Goal: Task Accomplishment & Management: Manage account settings

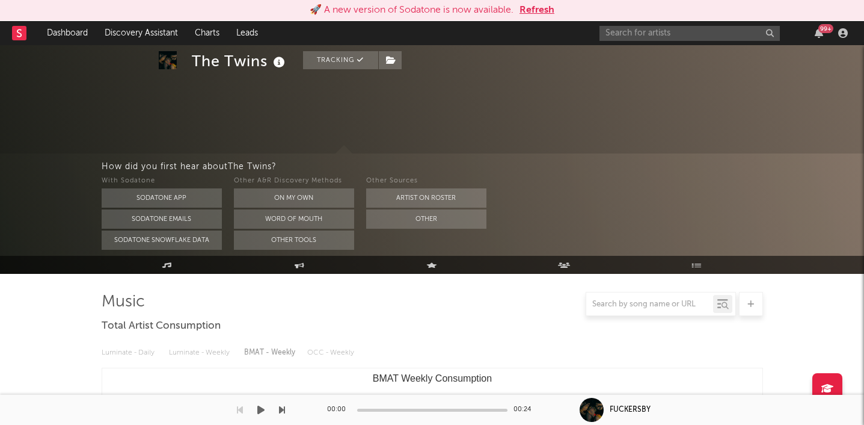
select select "1w"
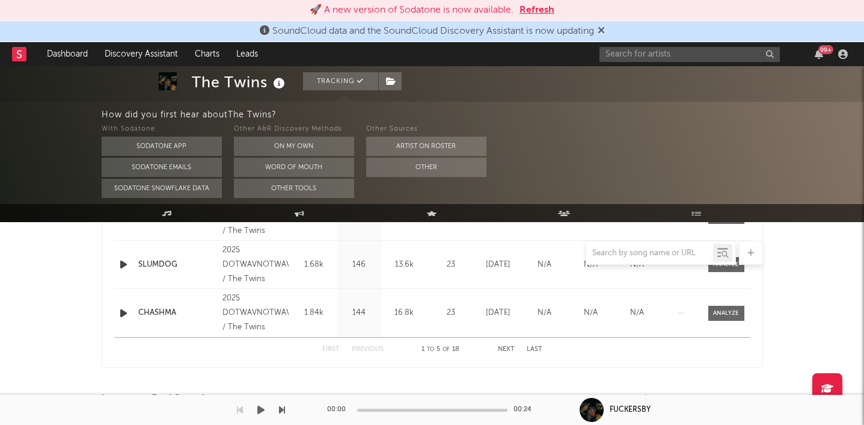
scroll to position [655, 0]
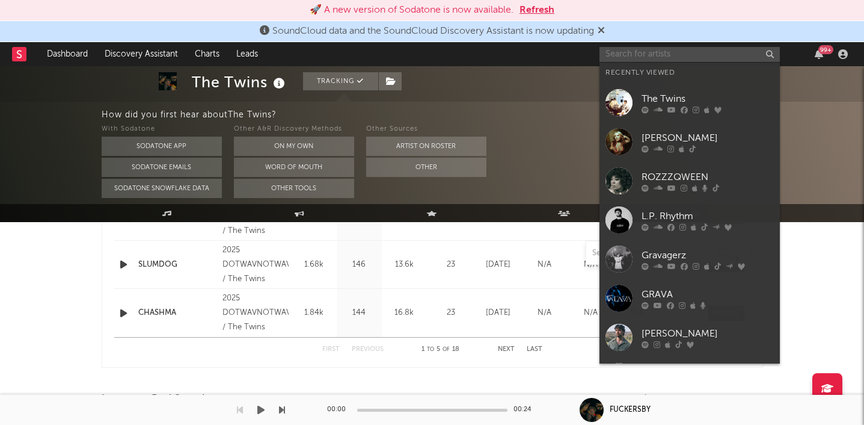
click at [644, 58] on input "text" at bounding box center [690, 54] width 180 height 15
paste input "https://www.tiktok.com/@engdahlll"
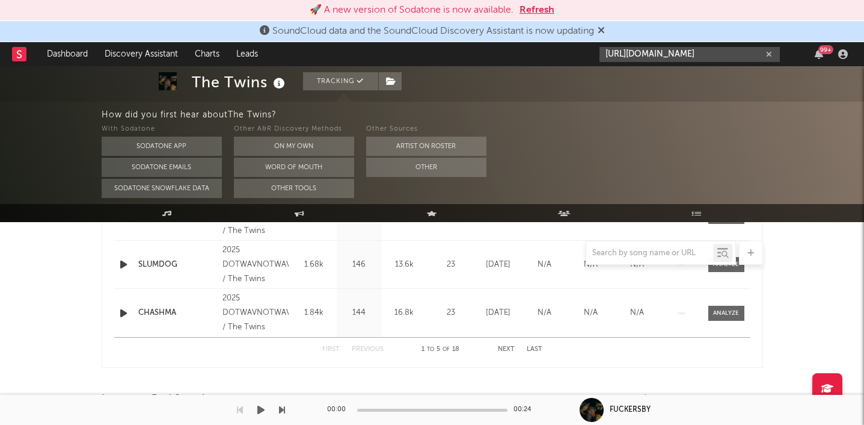
type input "https://www.tiktok.com/@engdahlll"
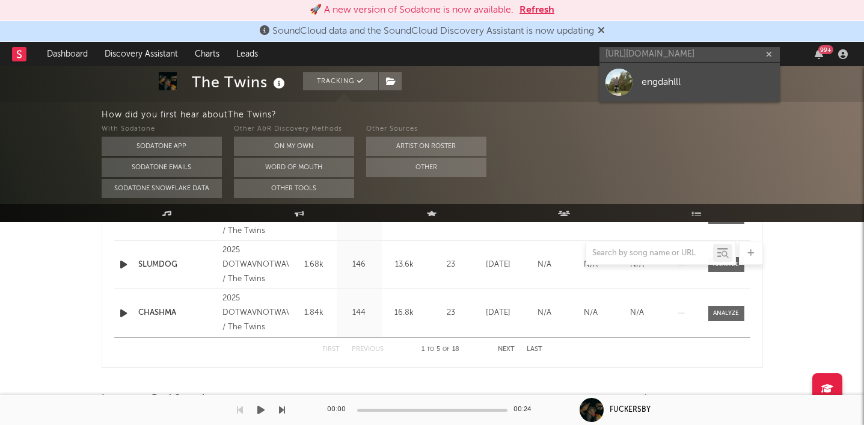
click at [642, 63] on link "engdahlll" at bounding box center [690, 82] width 180 height 39
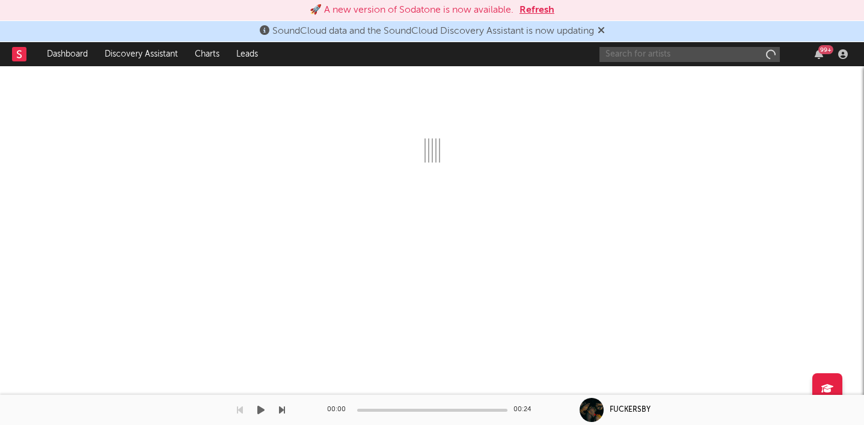
click at [652, 55] on input "text" at bounding box center [690, 54] width 180 height 15
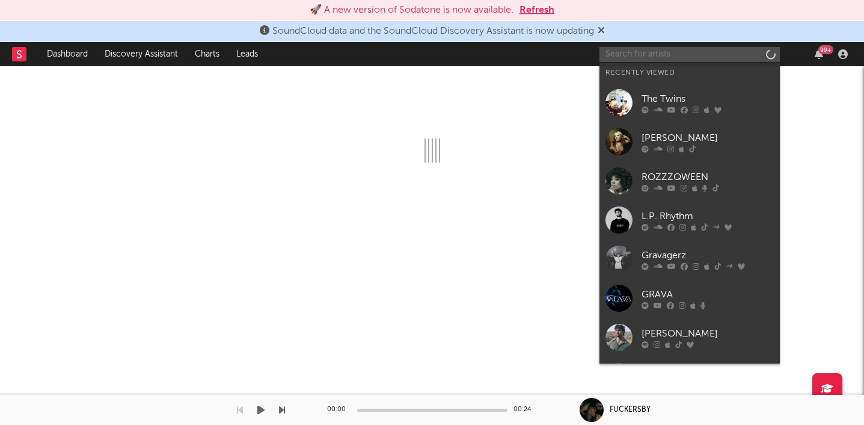
click at [652, 55] on input "text" at bounding box center [690, 54] width 180 height 15
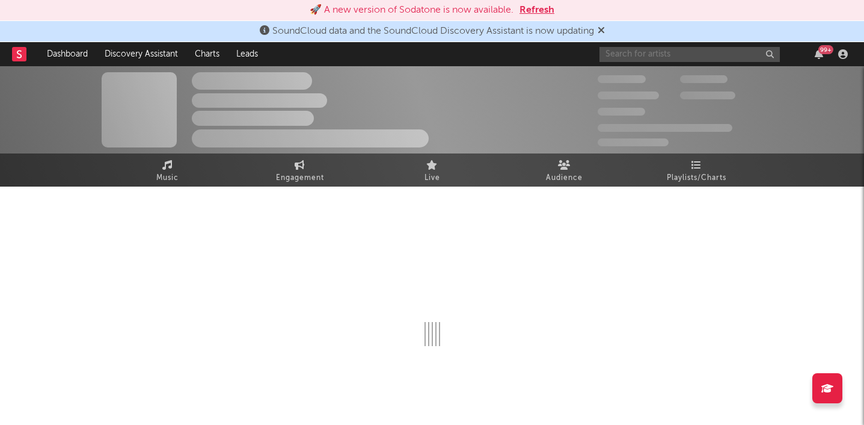
click at [652, 55] on input "text" at bounding box center [690, 54] width 180 height 15
select select "1w"
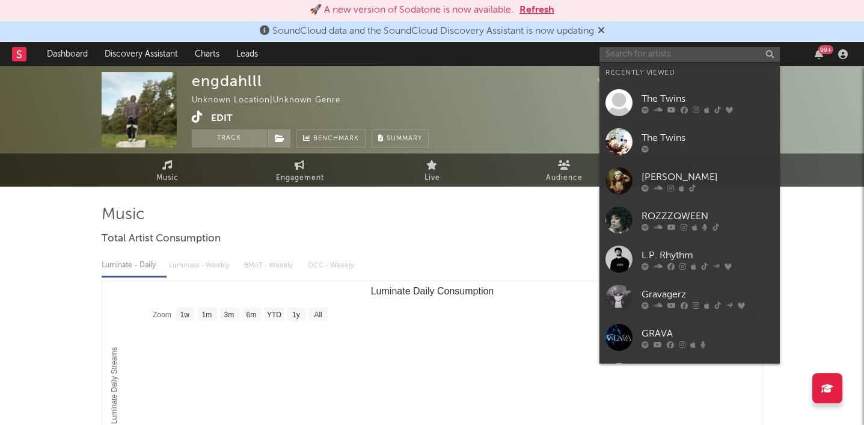
paste input "https://www.instagram.com/engdahlll1/followers/mutualOnly"
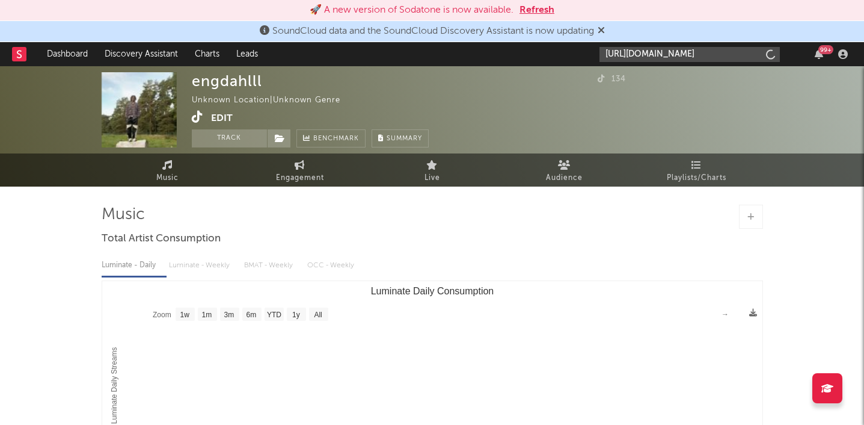
scroll to position [0, 83]
click at [221, 119] on button "Edit" at bounding box center [222, 118] width 22 height 15
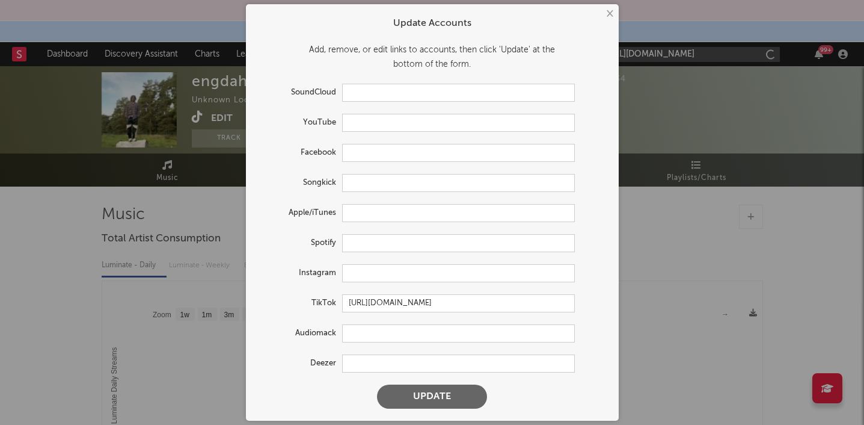
type input "https://www.instagram.com/engdahlll1/followers/mutualOnly"
click at [359, 274] on input "text" at bounding box center [458, 273] width 233 height 18
paste input "https://www.instagram.com/engdahlll1/followers/mutualOnly"
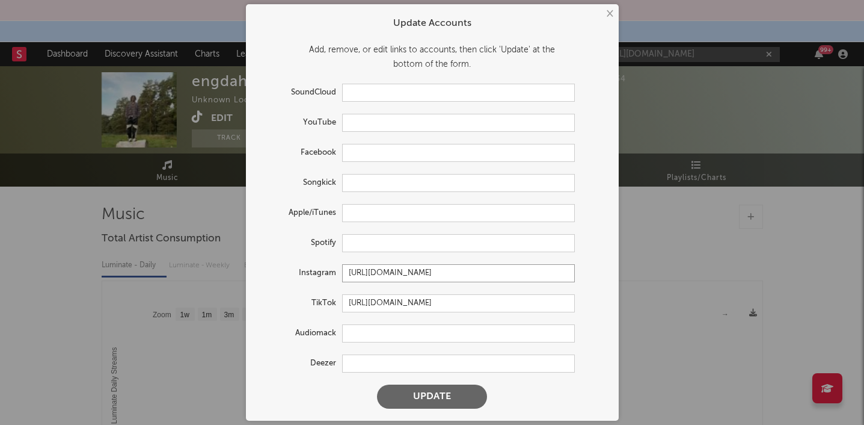
type input "https://www.instagram.com/engdahlll1/followers/mutualOnly"
click at [435, 398] on button "Update" at bounding box center [432, 396] width 110 height 24
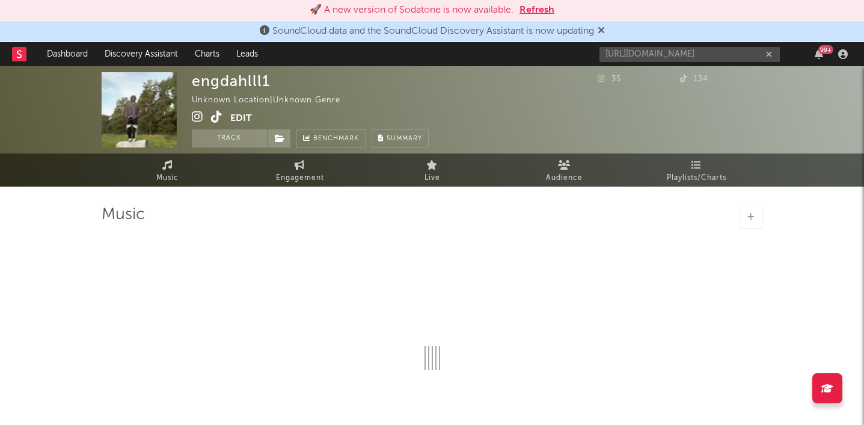
select select "1w"
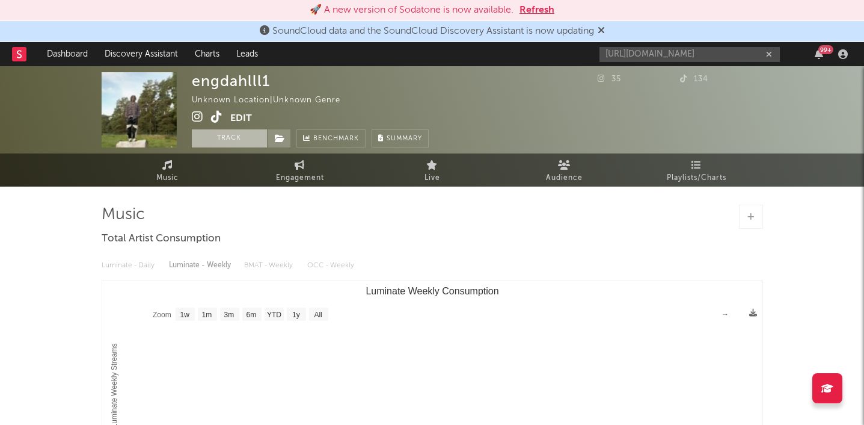
click at [224, 136] on button "Track" at bounding box center [229, 138] width 75 height 18
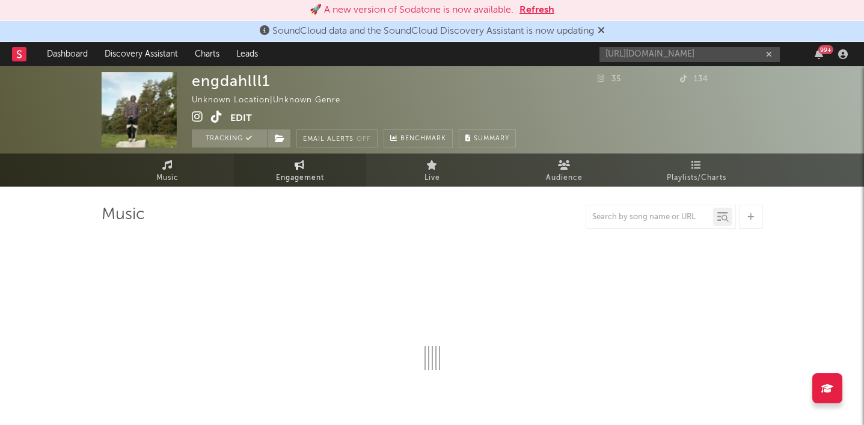
select select "1w"
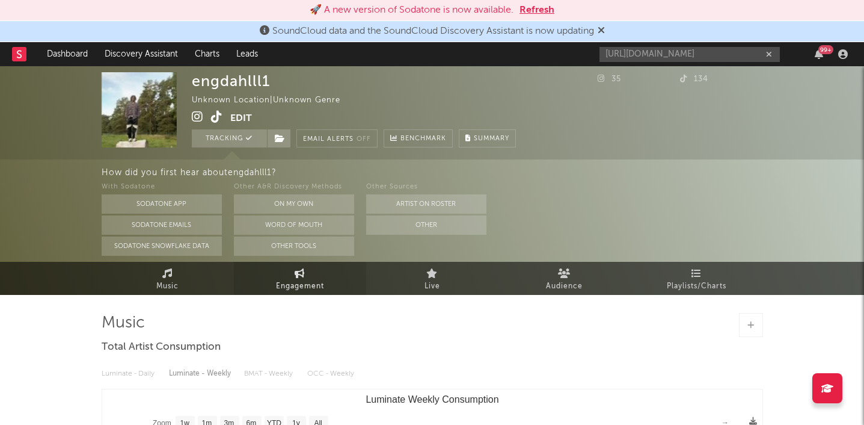
click at [300, 178] on div "How did you first hear about engdahlll1 ?" at bounding box center [483, 172] width 763 height 14
click at [304, 273] on icon at bounding box center [300, 273] width 10 height 10
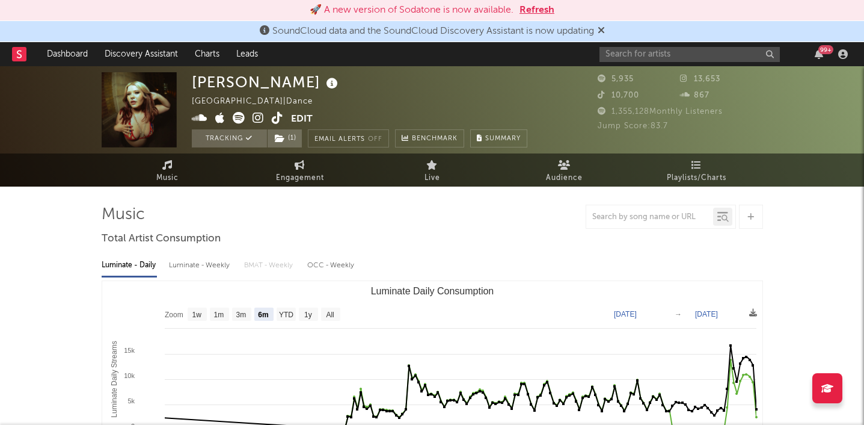
select select "6m"
select select "1w"
click at [649, 56] on input "text" at bounding box center [690, 54] width 180 height 15
type input "engdahll"
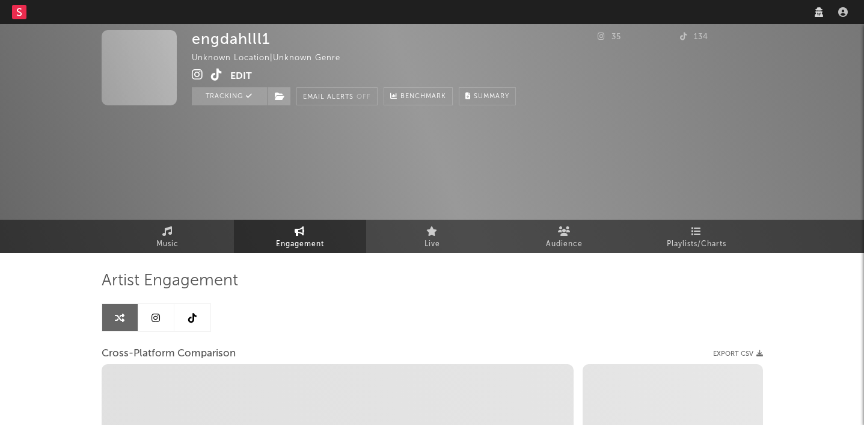
select select "1w"
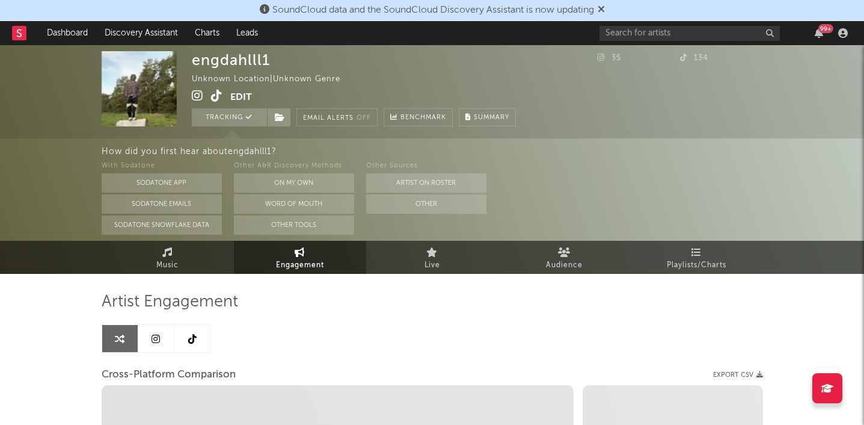
select select "1m"
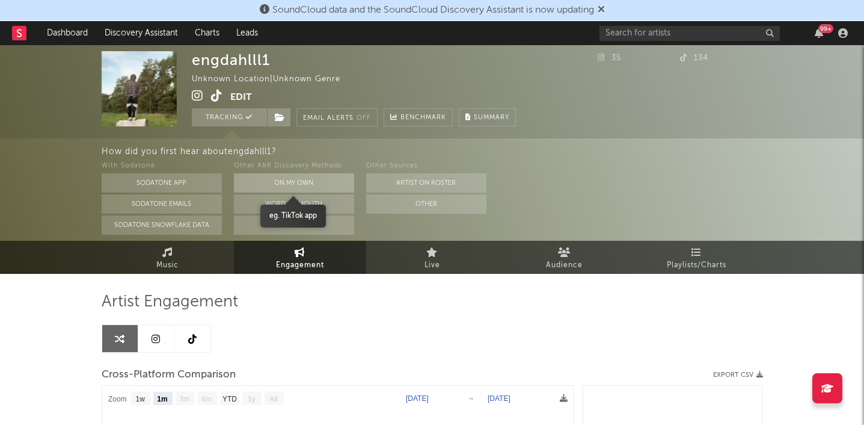
click at [296, 180] on button "On My Own" at bounding box center [294, 182] width 120 height 19
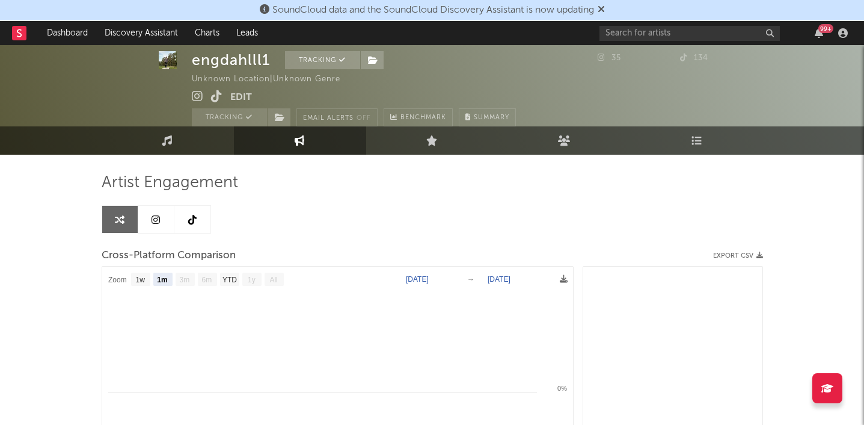
scroll to position [4, 0]
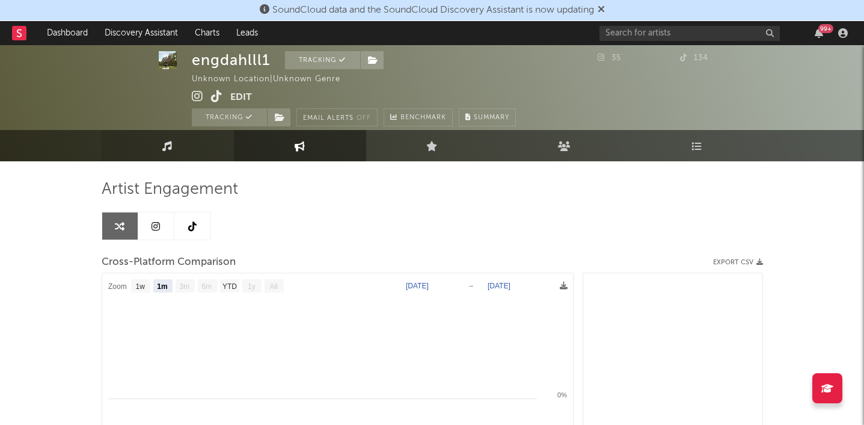
click at [190, 152] on link "Music" at bounding box center [168, 145] width 132 height 31
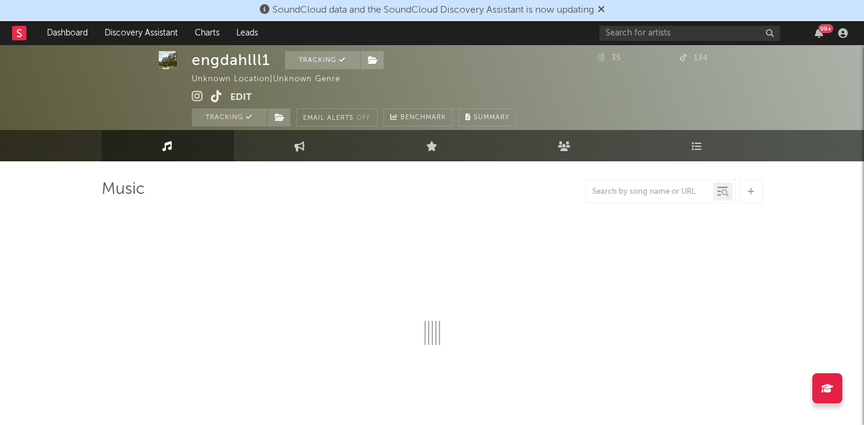
select select "1w"
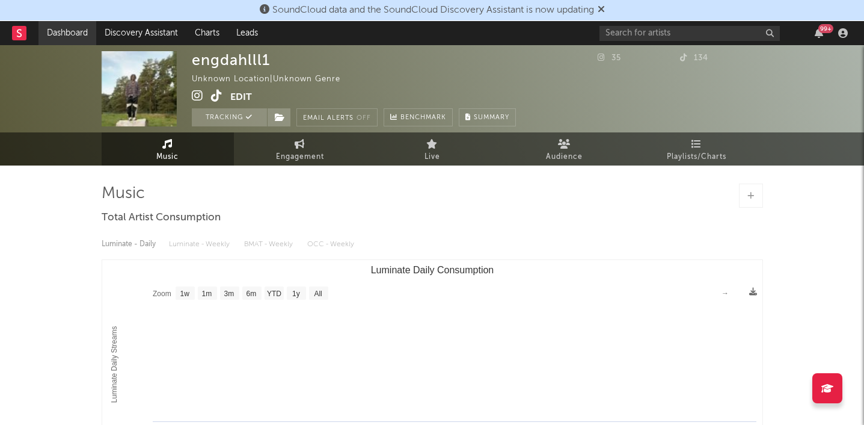
click at [50, 33] on link "Dashboard" at bounding box center [67, 33] width 58 height 24
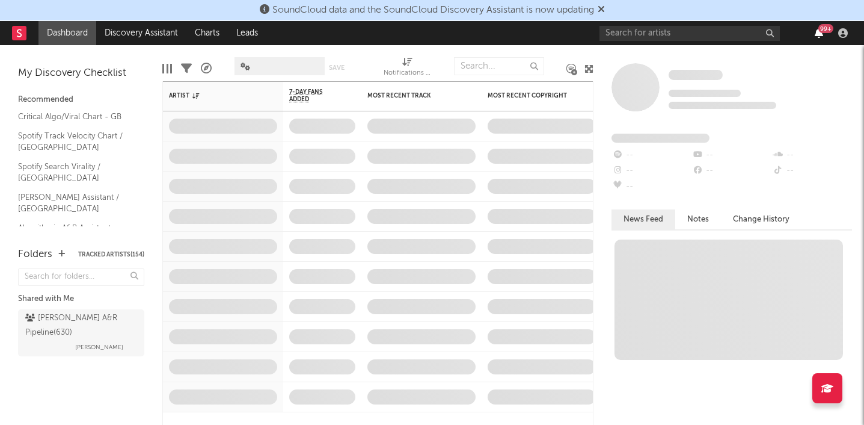
click at [822, 38] on icon "button" at bounding box center [819, 33] width 8 height 10
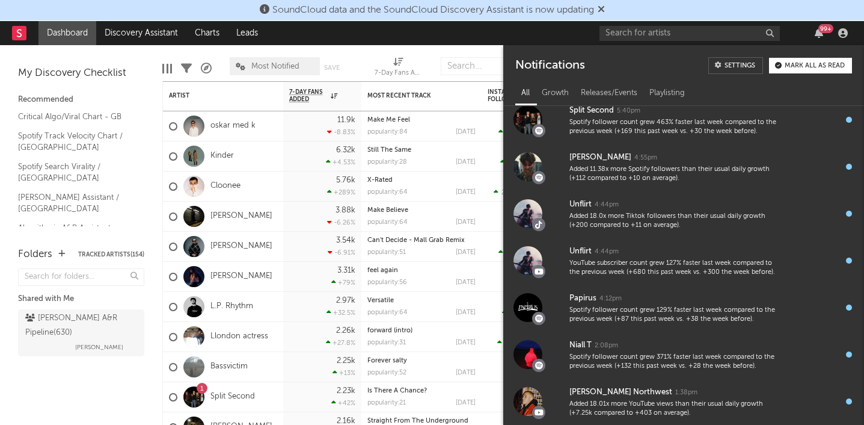
scroll to position [623, 0]
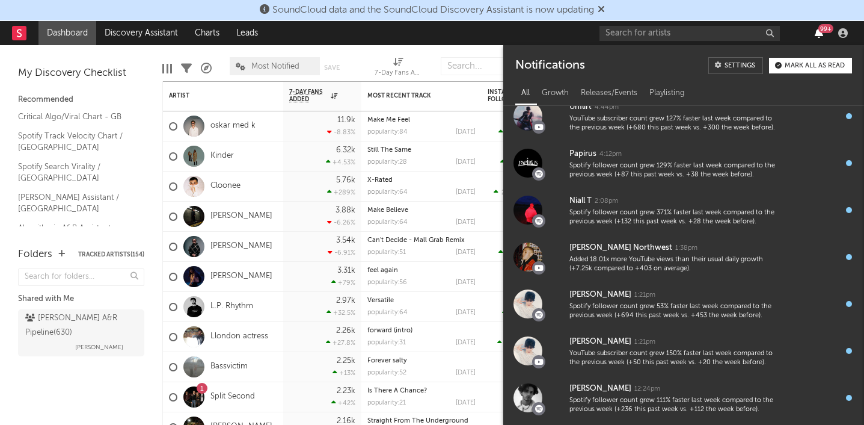
click at [820, 34] on icon "button" at bounding box center [819, 33] width 8 height 10
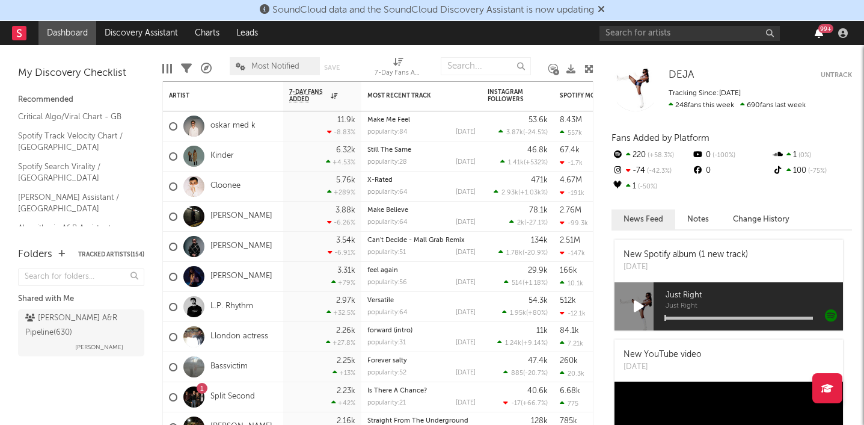
click at [820, 34] on icon "button" at bounding box center [819, 33] width 8 height 10
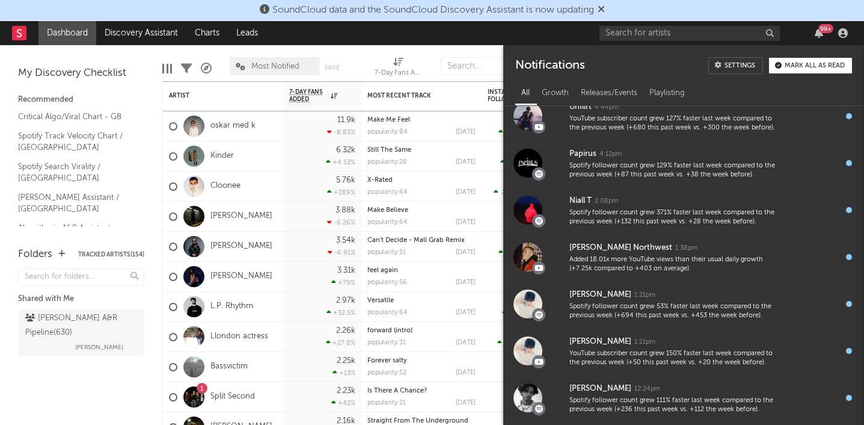
click at [807, 66] on div "Mark all as read" at bounding box center [815, 66] width 60 height 7
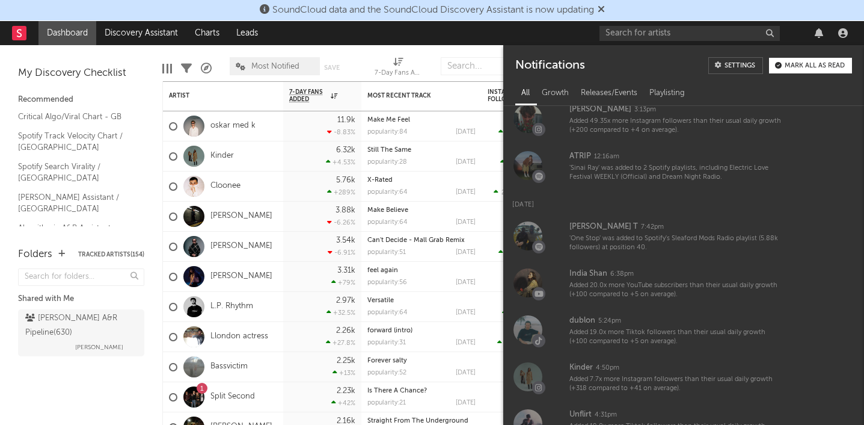
scroll to position [1307, 0]
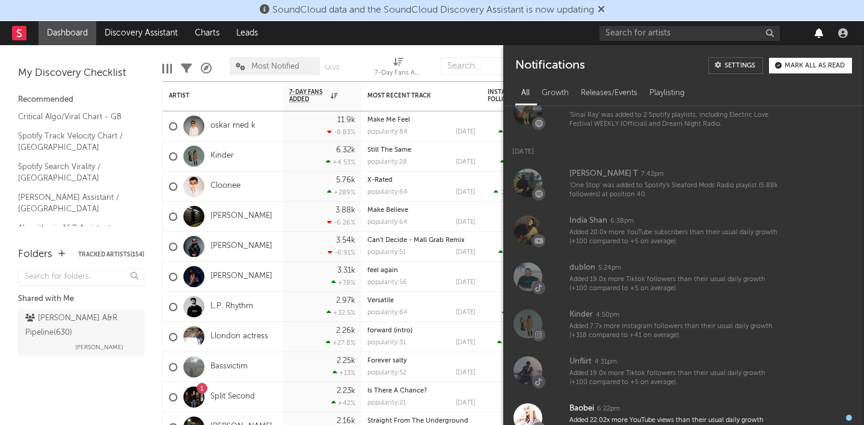
click at [817, 32] on icon "button" at bounding box center [819, 33] width 8 height 10
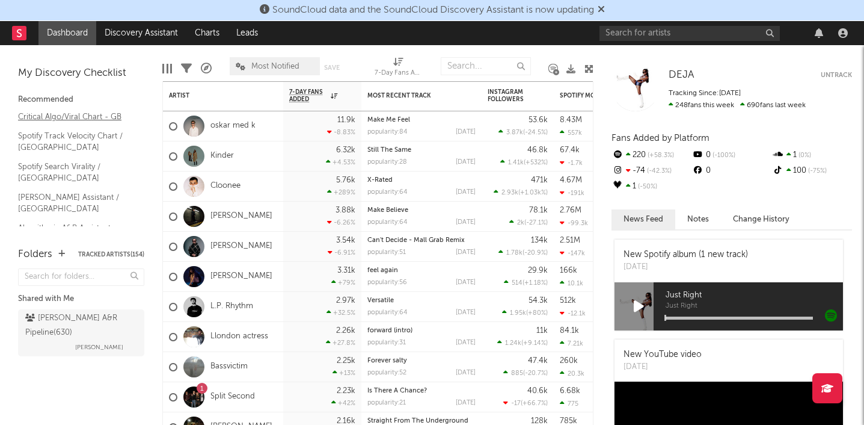
click at [94, 112] on link "Critical Algo/Viral Chart - GB" at bounding box center [75, 116] width 114 height 13
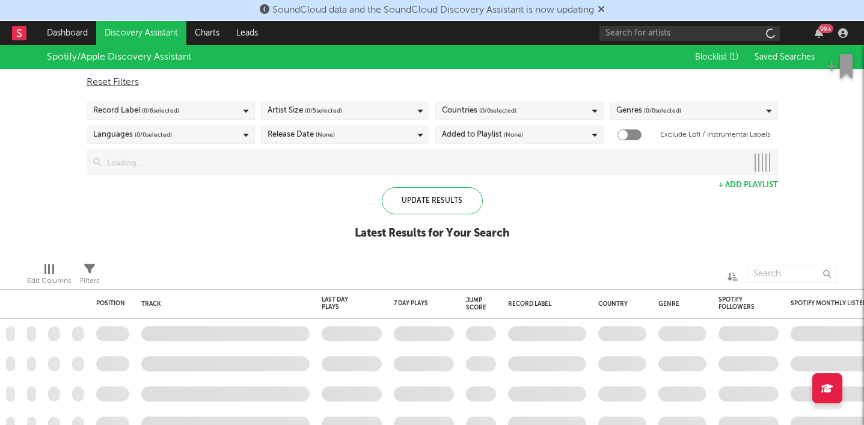
checkbox input "true"
